Goal: Information Seeking & Learning: Learn about a topic

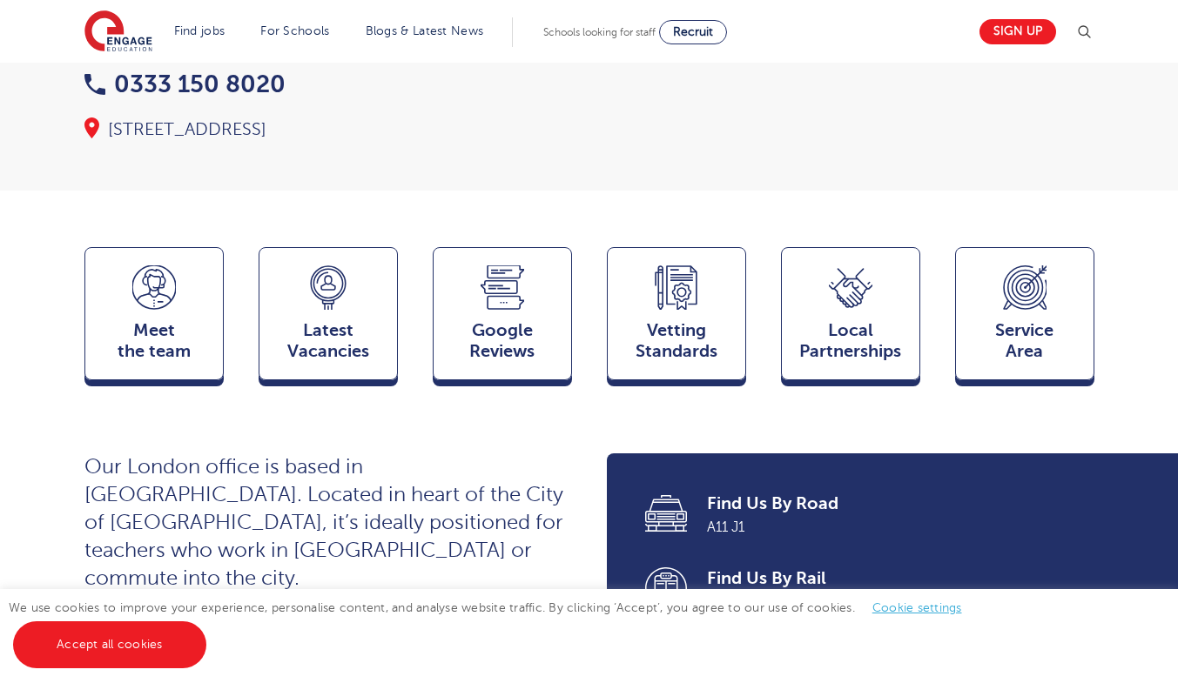
scroll to position [312, 0]
click at [340, 517] on span "Our London office is based in Aldgate. Located in heart of the City of London, …" at bounding box center [323, 521] width 479 height 135
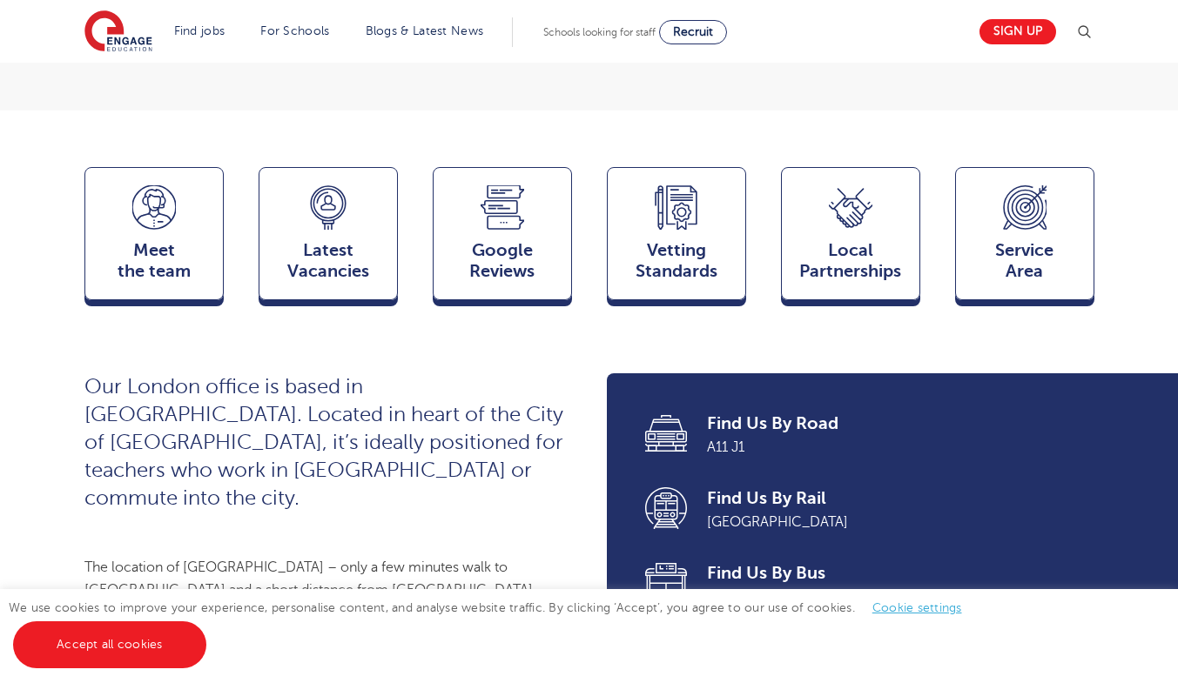
scroll to position [299, 0]
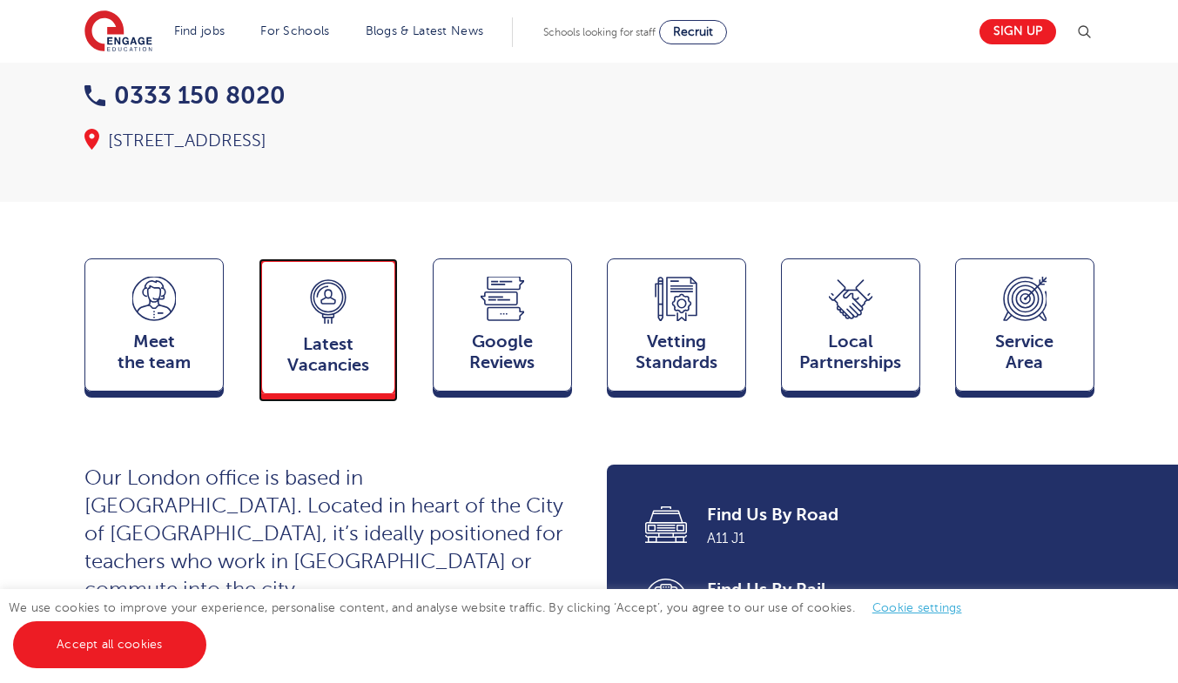
click at [340, 349] on div "Latest Vacancies Jobs" at bounding box center [328, 327] width 139 height 136
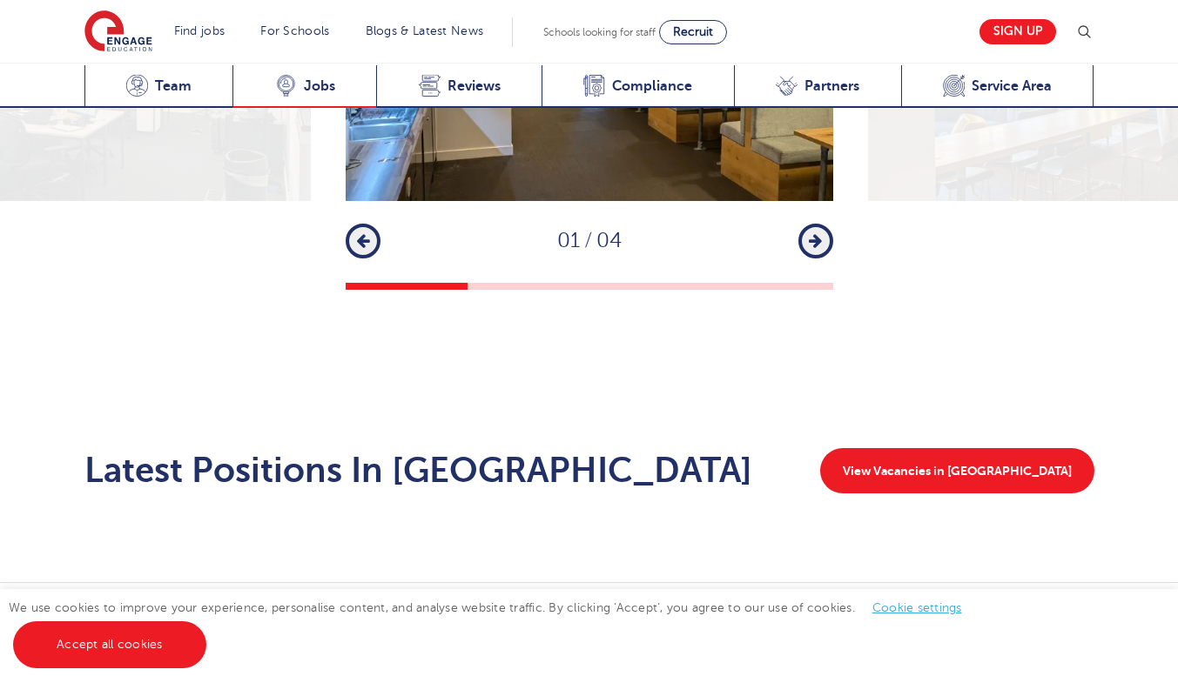
scroll to position [2600, 0]
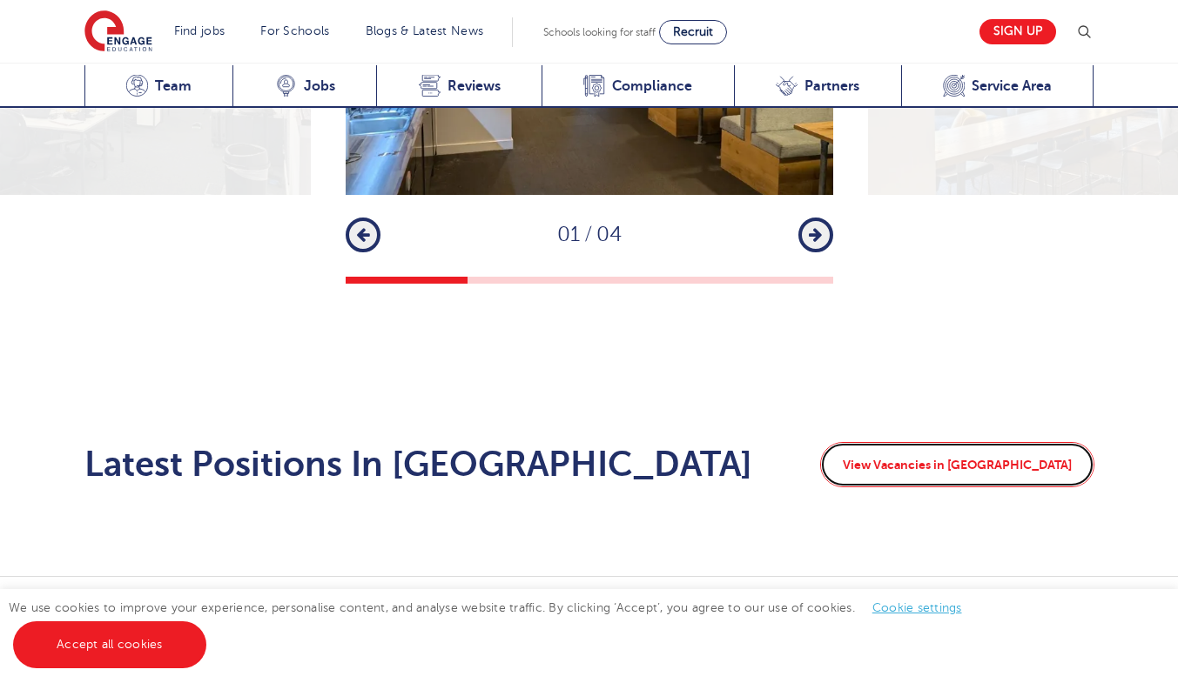
click at [1044, 442] on link "View Vacancies in London" at bounding box center [957, 464] width 274 height 45
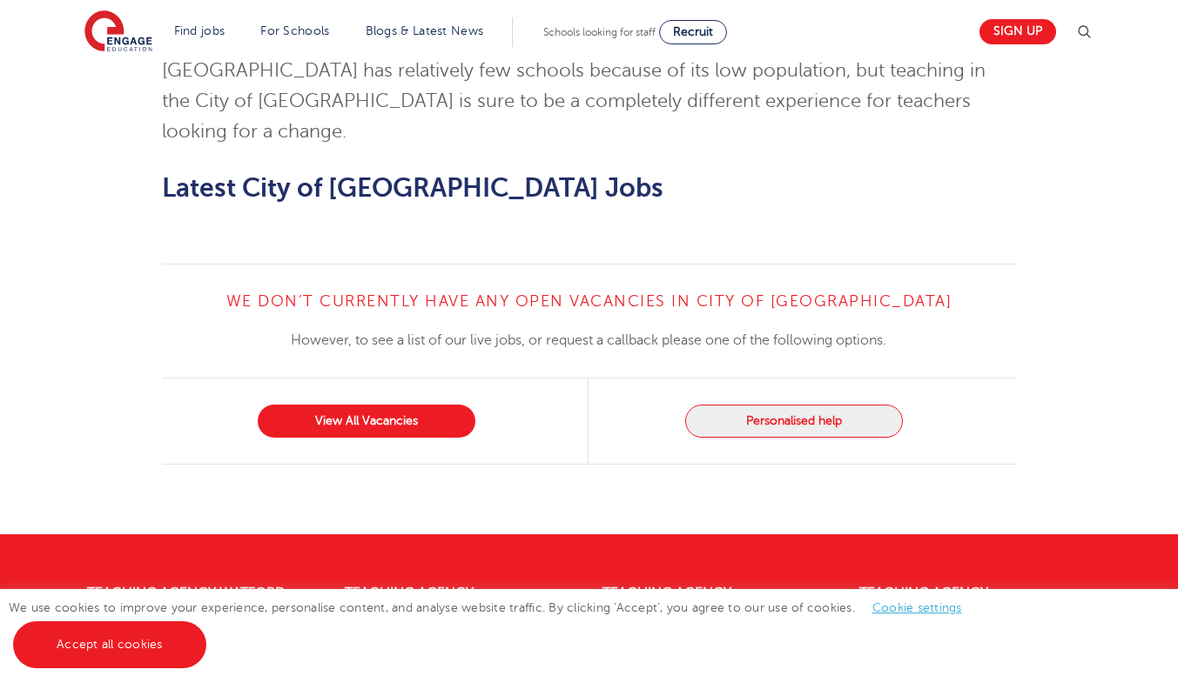
scroll to position [1665, 0]
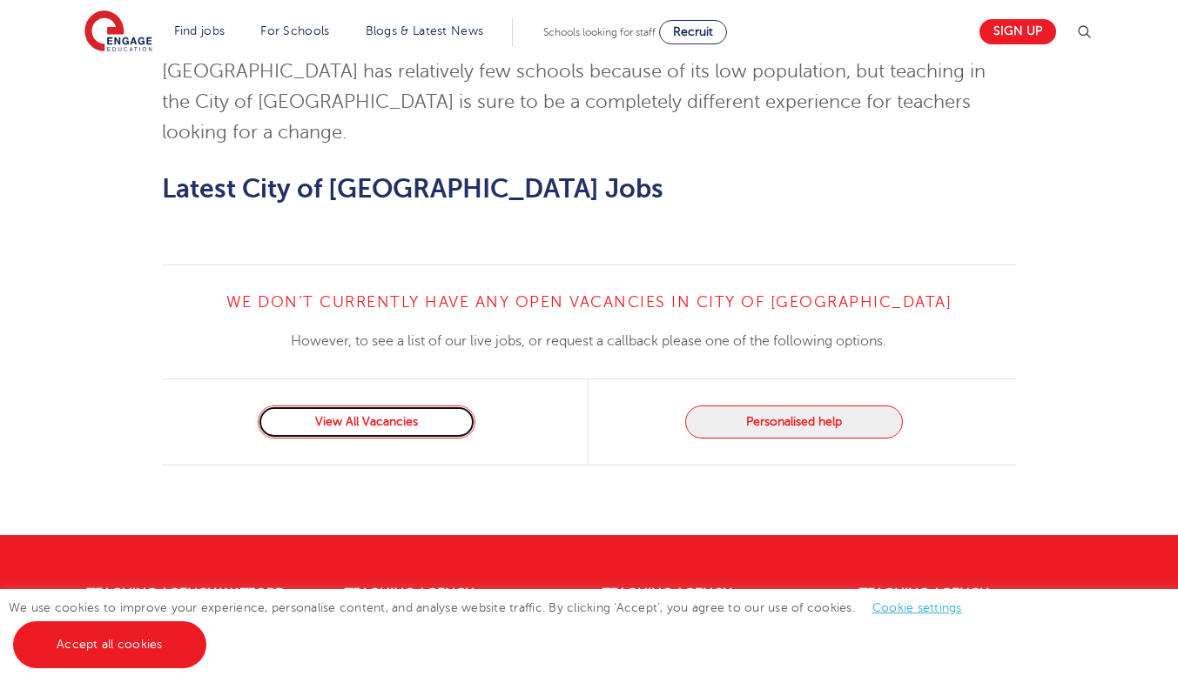
click at [346, 406] on link "View All Vacancies" at bounding box center [367, 422] width 218 height 33
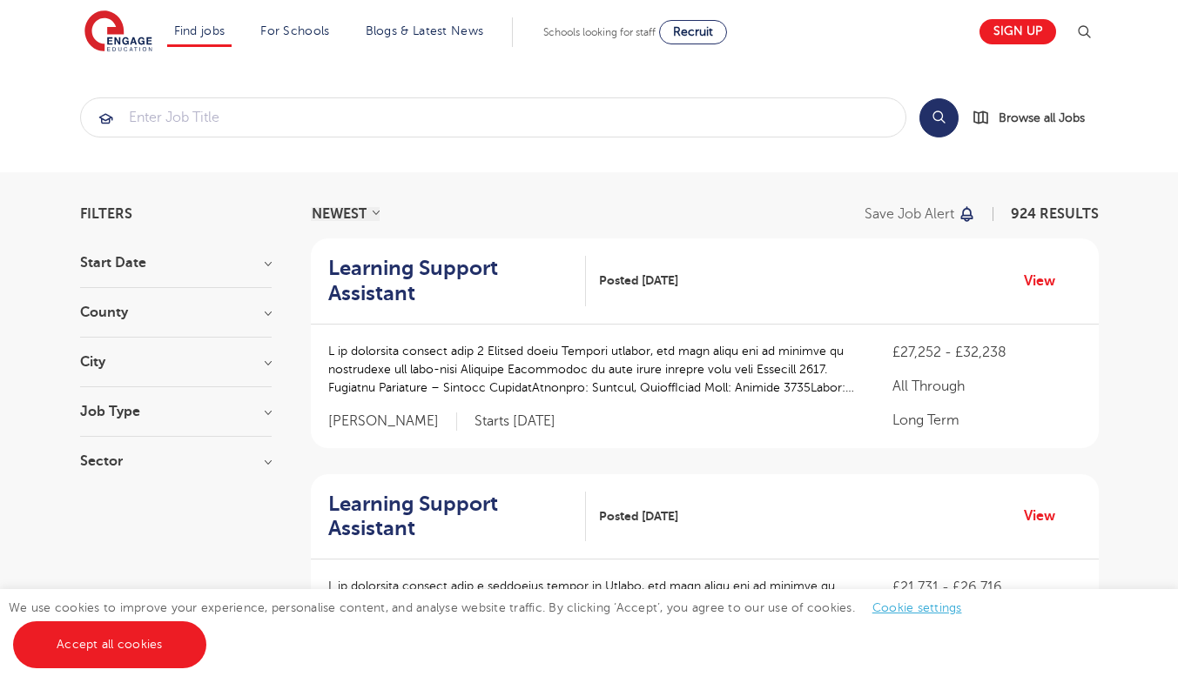
click at [1034, 475] on div "Learning Support Assistant Posted [DATE] View" at bounding box center [705, 517] width 788 height 86
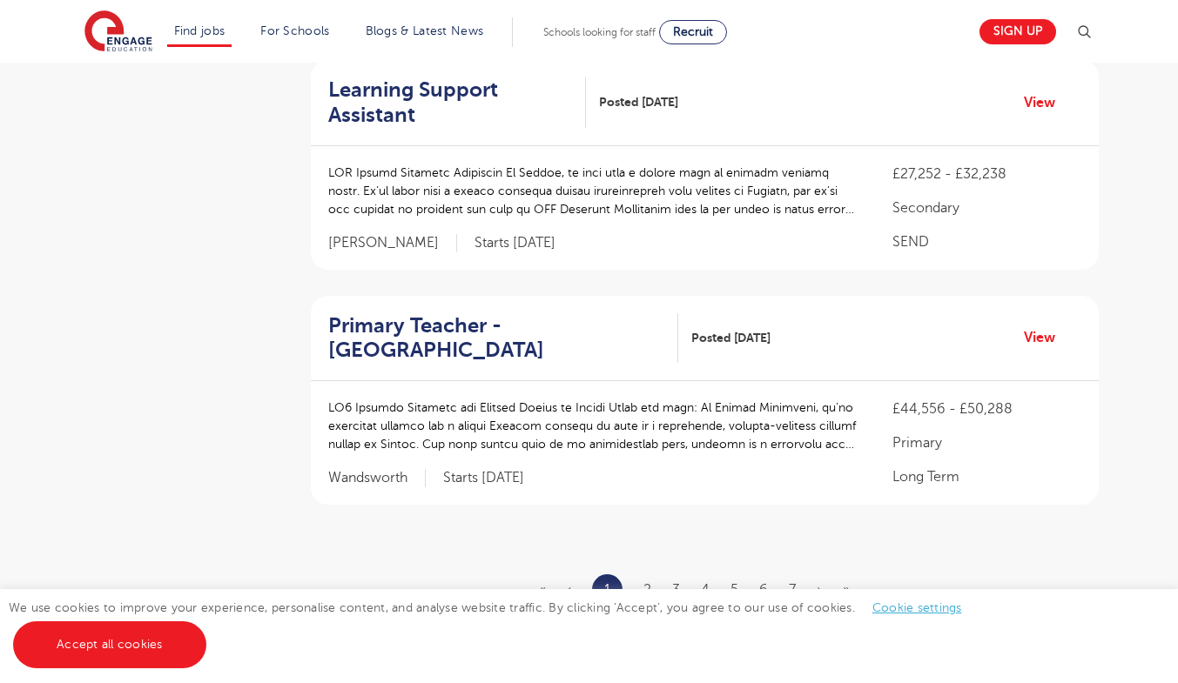
scroll to position [2087, 0]
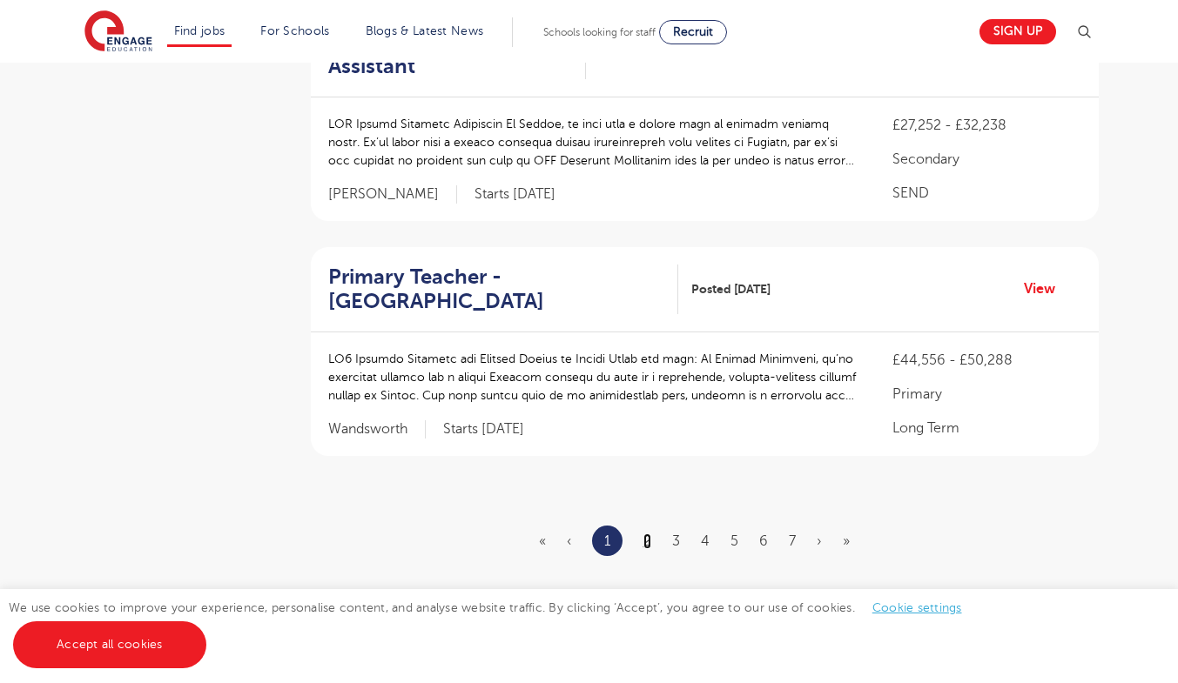
click at [649, 534] on link "2" at bounding box center [647, 542] width 8 height 16
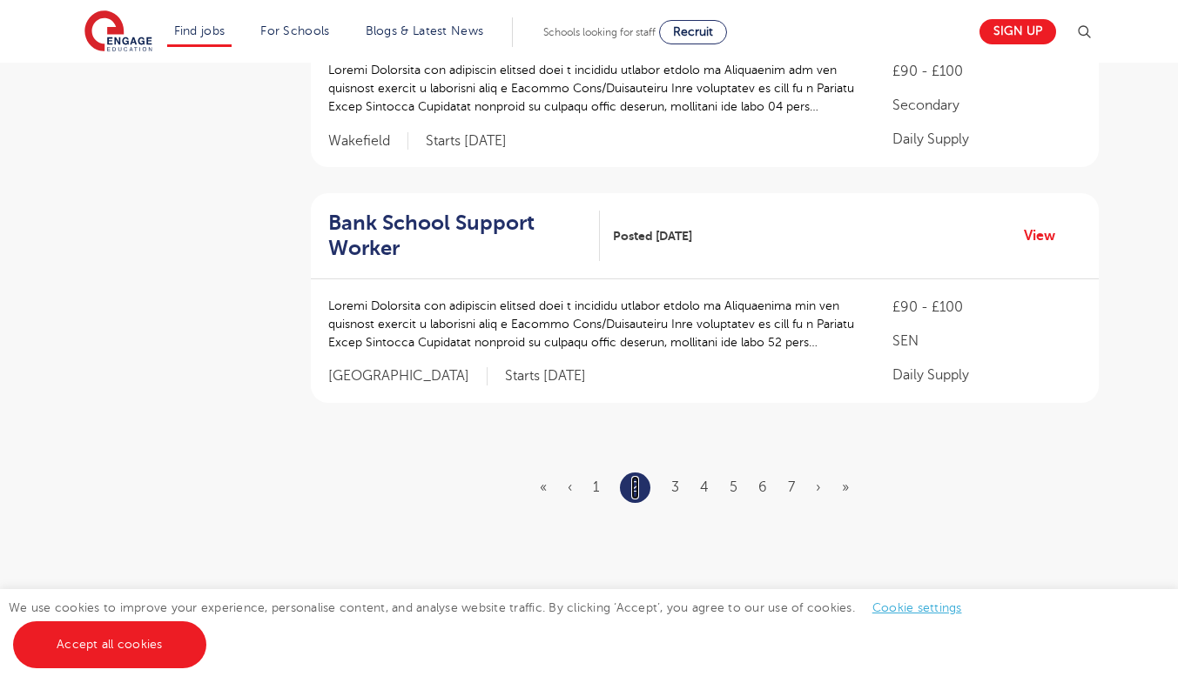
scroll to position [2112, 0]
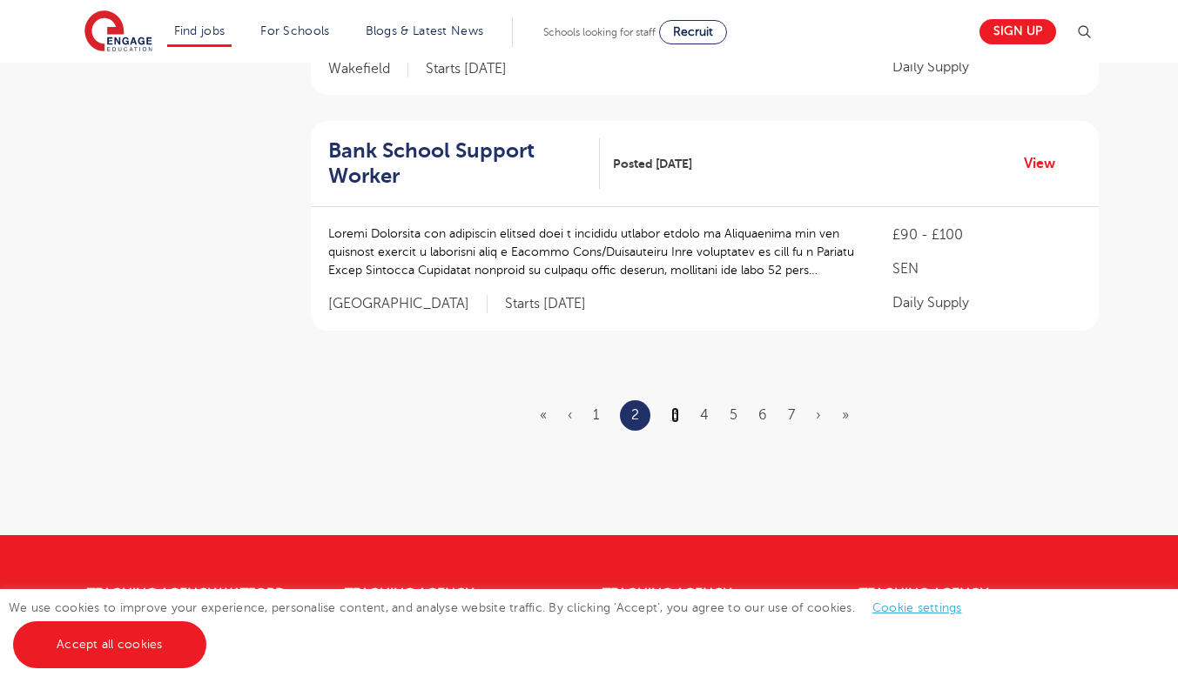
click at [679, 414] on link "3" at bounding box center [675, 415] width 8 height 16
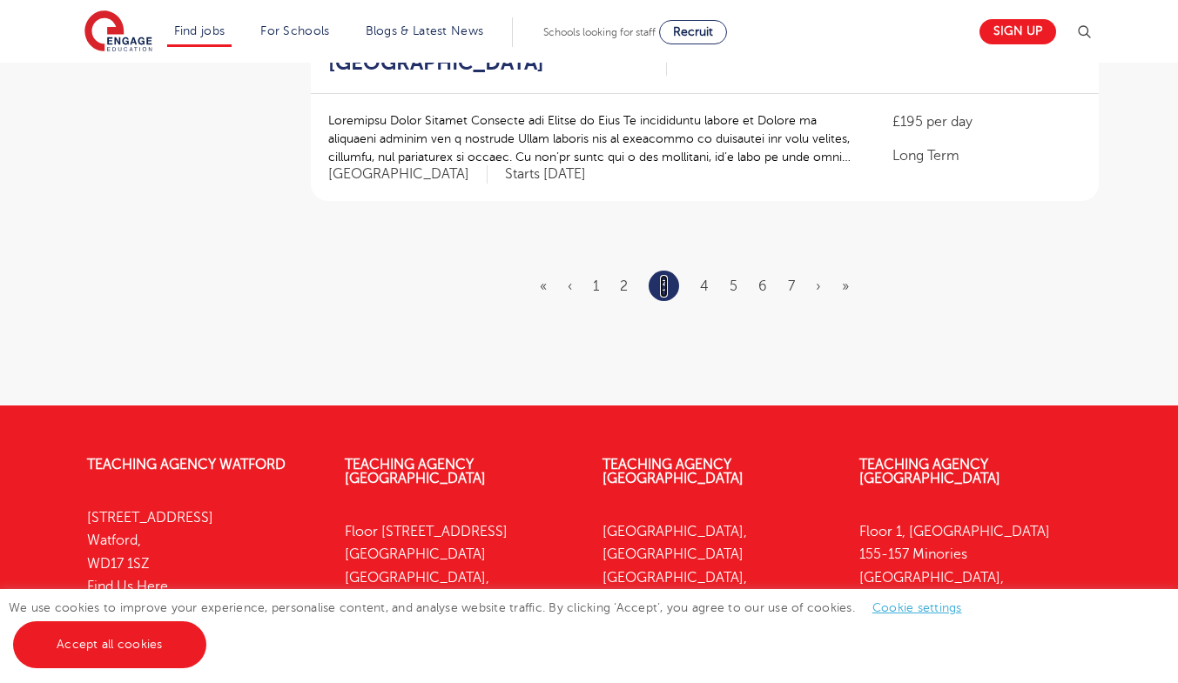
scroll to position [2194, 0]
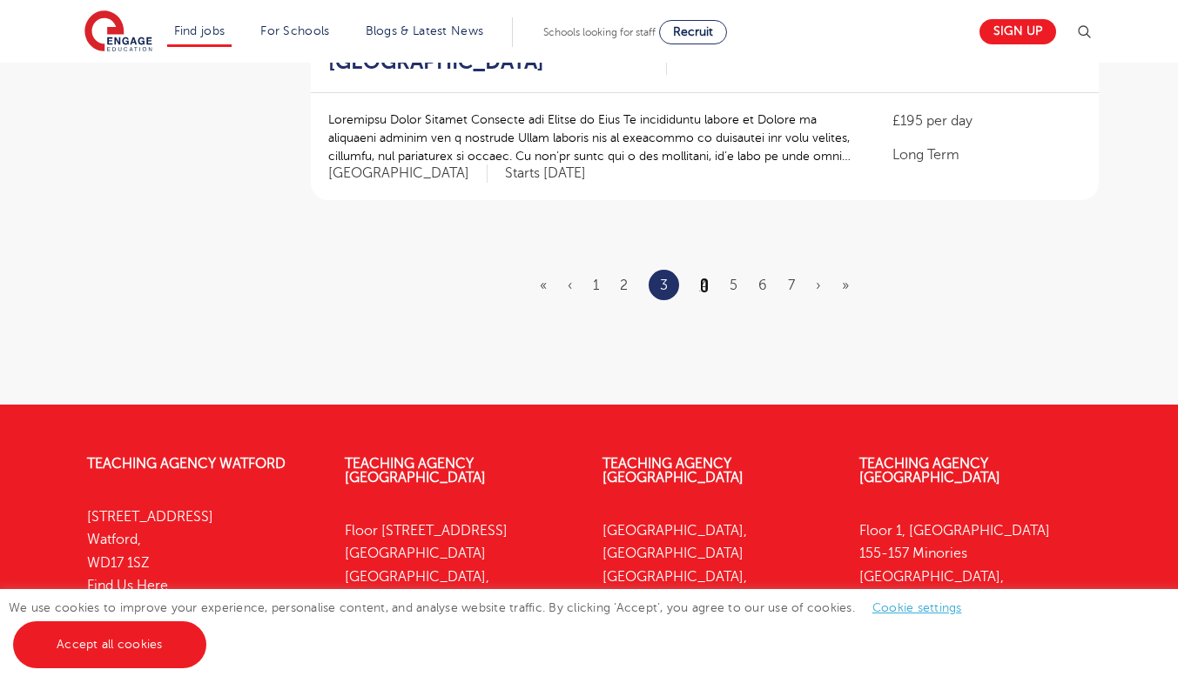
click at [703, 278] on link "4" at bounding box center [704, 286] width 9 height 16
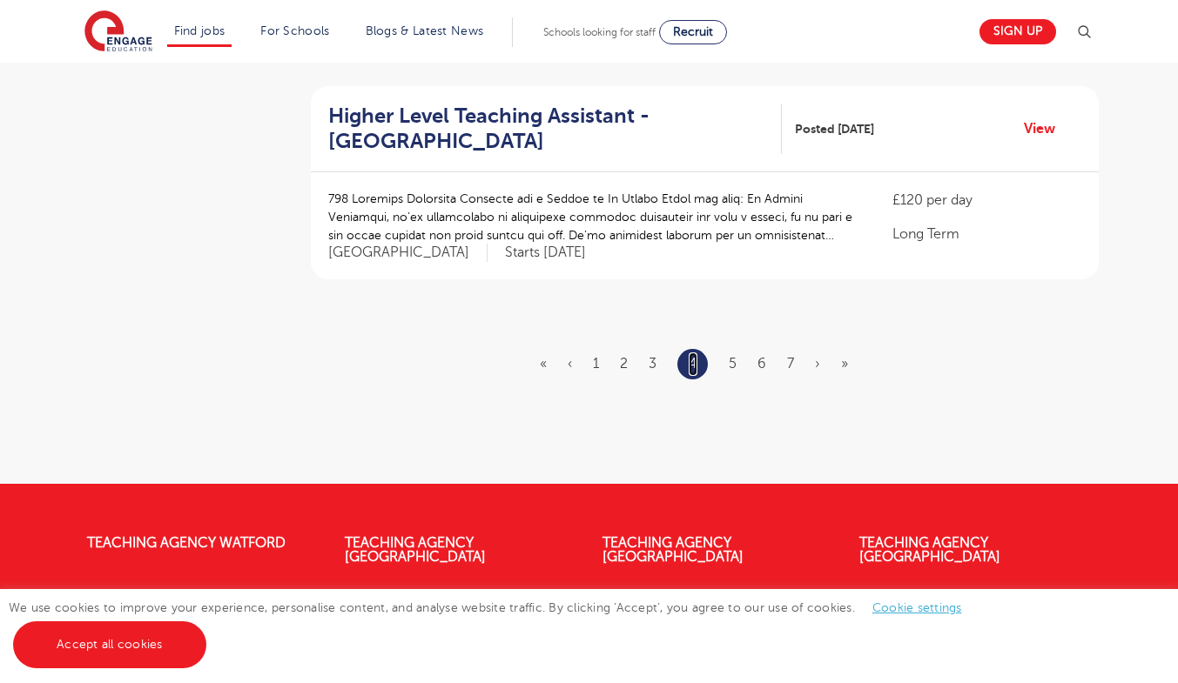
scroll to position [2124, 0]
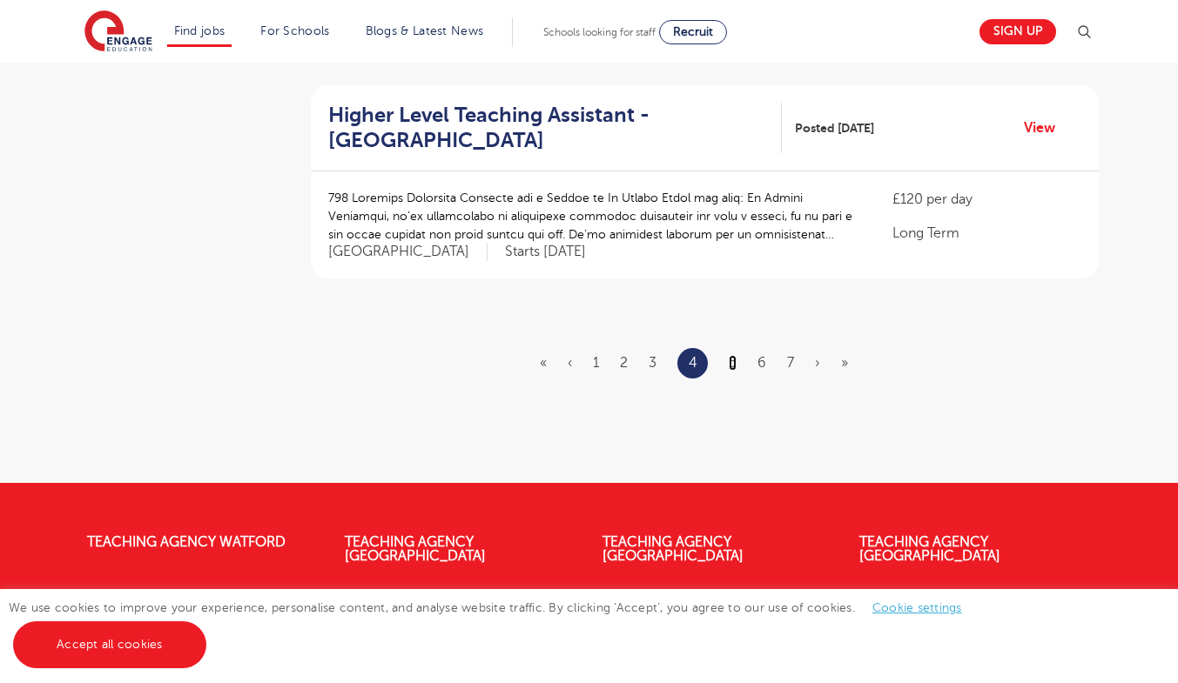
click at [730, 360] on link "5" at bounding box center [733, 363] width 8 height 16
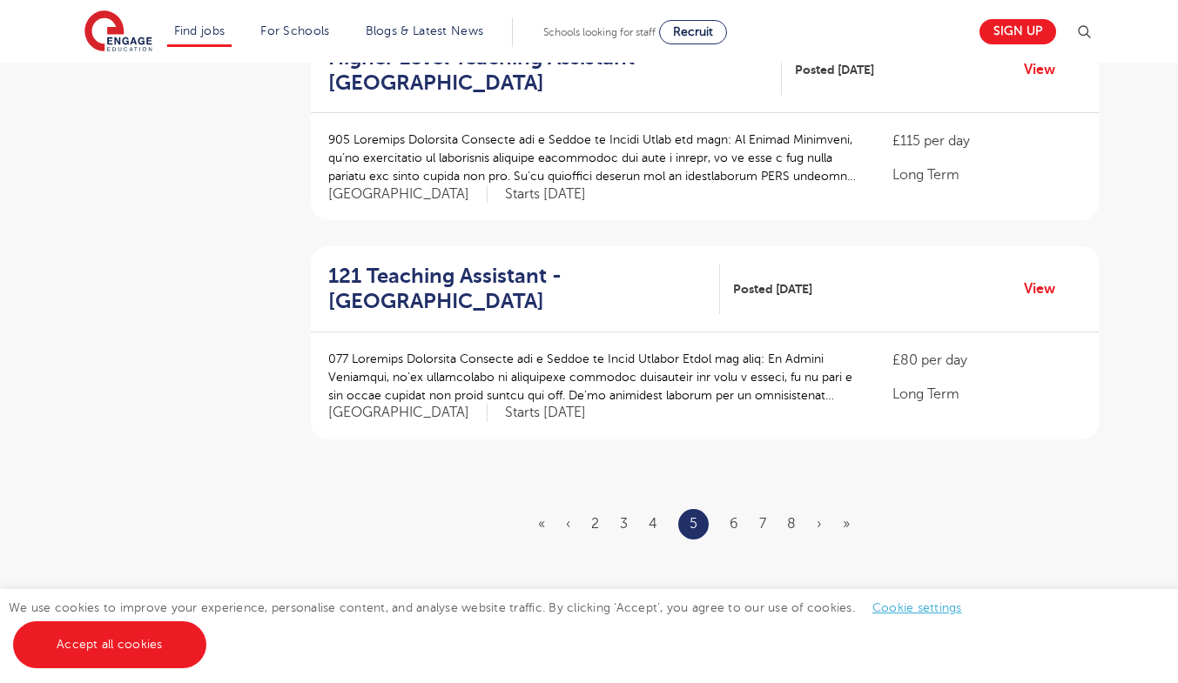
scroll to position [1964, 0]
